Goal: Task Accomplishment & Management: Complete application form

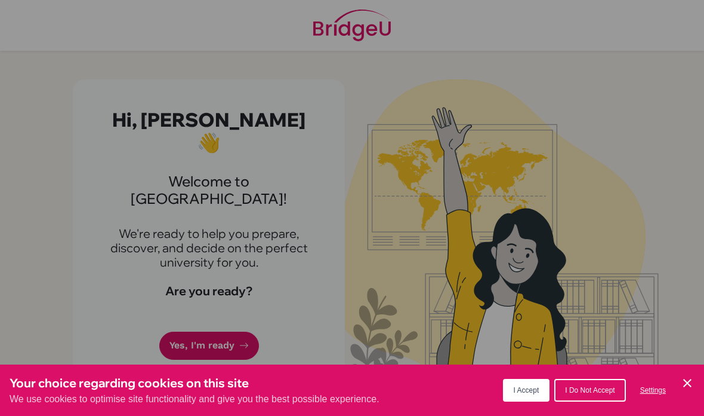
click at [681, 270] on div "Cookie Preferences" at bounding box center [352, 208] width 704 height 416
click at [685, 381] on icon "Cookie Control Close Icon" at bounding box center [688, 383] width 14 height 14
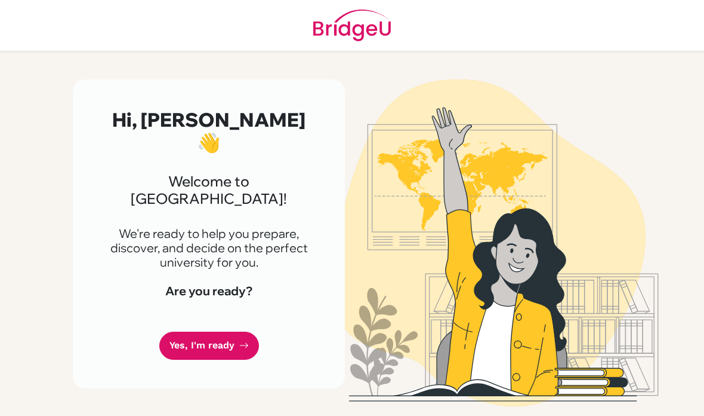
click at [189, 331] on link "Yes, I'm ready" at bounding box center [209, 345] width 100 height 28
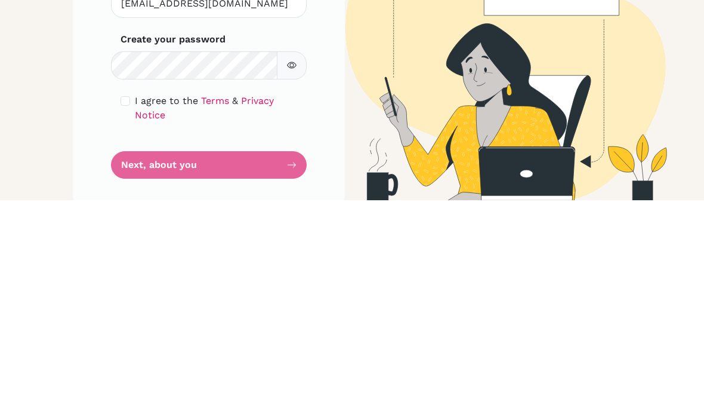
click at [82, 82] on div "Step 1 of 5 Set up your password Your email [EMAIL_ADDRESS][DOMAIN_NAME] Invali…" at bounding box center [209, 250] width 272 height 343
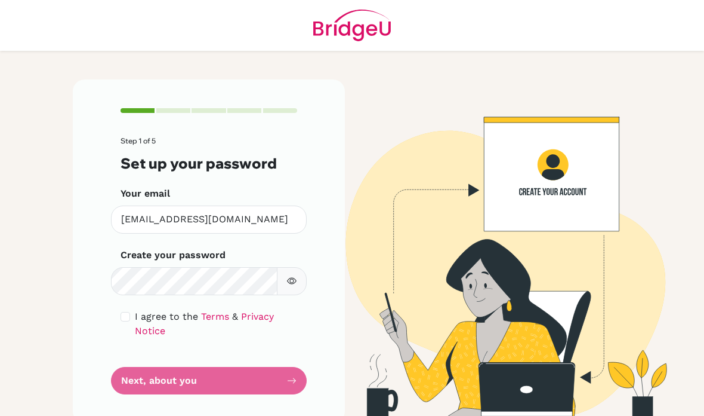
click at [288, 267] on button "button" at bounding box center [292, 281] width 30 height 28
click at [296, 276] on icon "button" at bounding box center [292, 281] width 10 height 10
click at [124, 257] on form "Step 1 of 5 Set up your password Your email [EMAIL_ADDRESS][DOMAIN_NAME] Invali…" at bounding box center [209, 265] width 177 height 257
click at [121, 312] on input "checkbox" at bounding box center [126, 317] width 10 height 10
checkbox input "true"
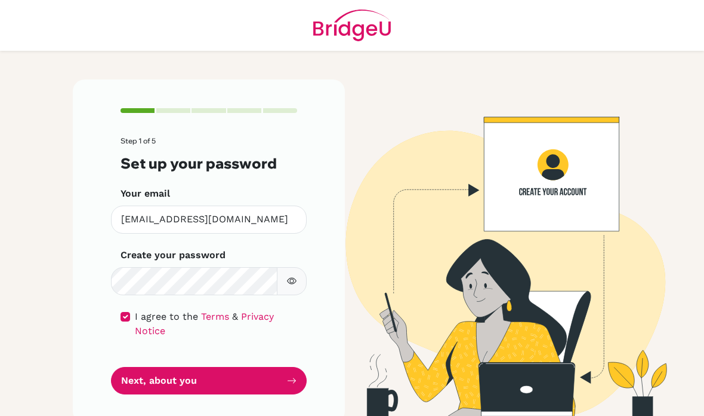
click at [278, 367] on button "Next, about you" at bounding box center [209, 381] width 196 height 28
